Goal: Information Seeking & Learning: Learn about a topic

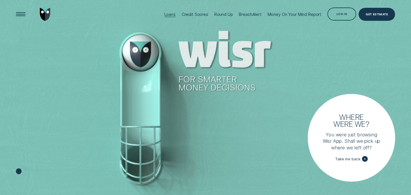
click at [172, 16] on div "Loans" at bounding box center [169, 14] width 11 height 5
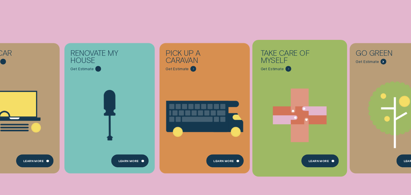
scroll to position [144, 0]
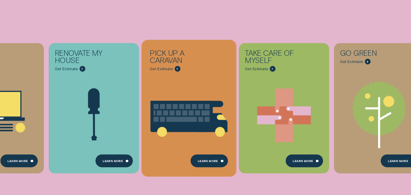
click at [202, 73] on icon "Pick up a caravan - Learn more" at bounding box center [189, 115] width 95 height 114
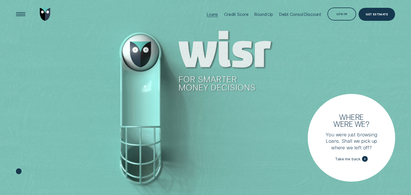
click at [213, 16] on div "Loans" at bounding box center [212, 14] width 11 height 5
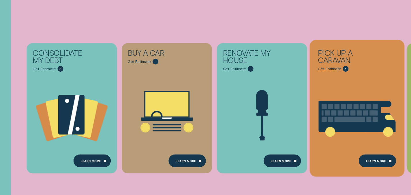
scroll to position [144, 0]
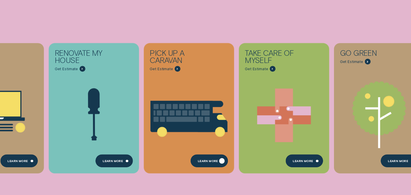
click at [207, 160] on div "Learn More" at bounding box center [208, 161] width 20 height 3
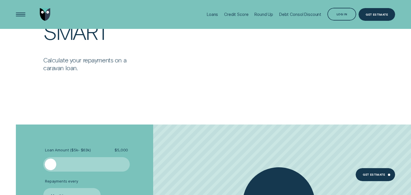
scroll to position [519, 0]
